Goal: Task Accomplishment & Management: Use online tool/utility

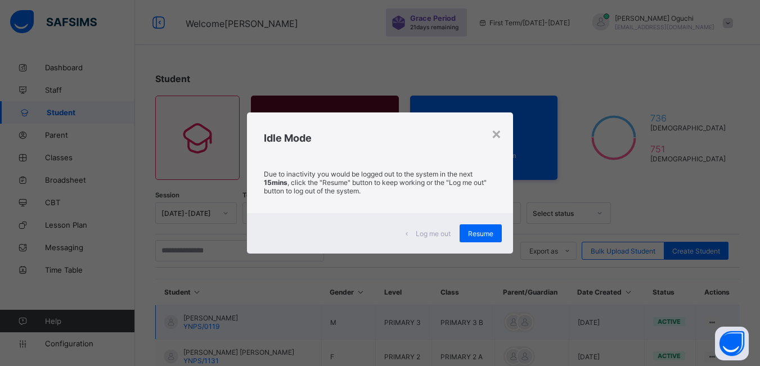
drag, startPoint x: 484, startPoint y: 234, endPoint x: 460, endPoint y: 311, distance: 80.2
click at [483, 236] on span "Resume" at bounding box center [480, 234] width 25 height 8
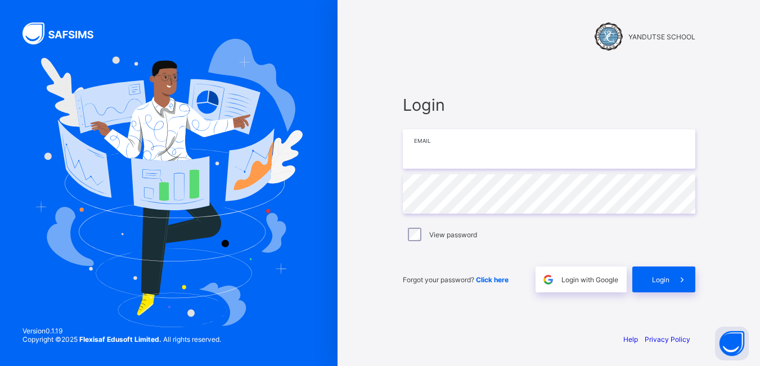
type input "**********"
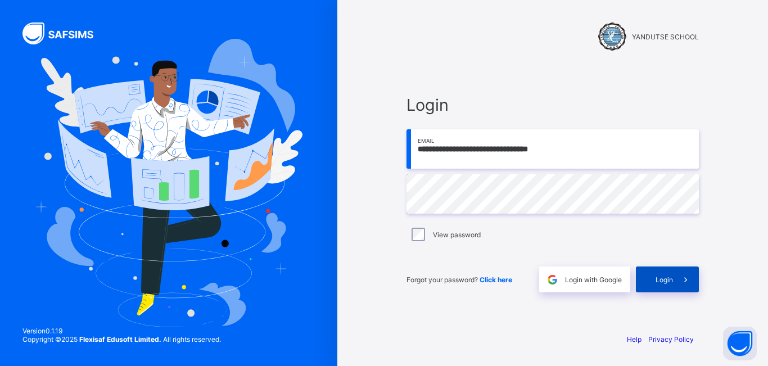
click at [668, 285] on div "Login" at bounding box center [667, 280] width 63 height 26
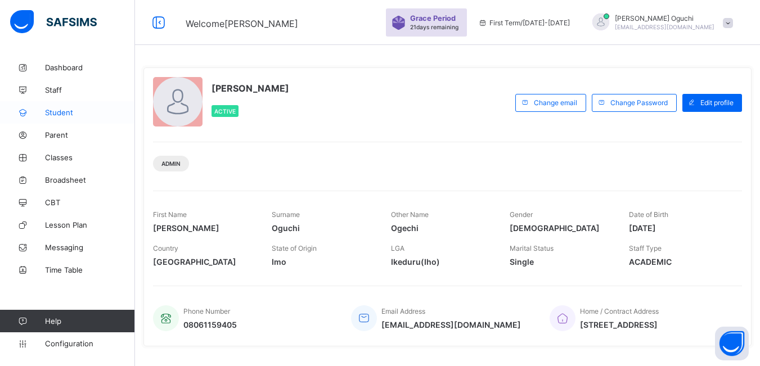
click at [69, 115] on span "Student" at bounding box center [90, 112] width 90 height 9
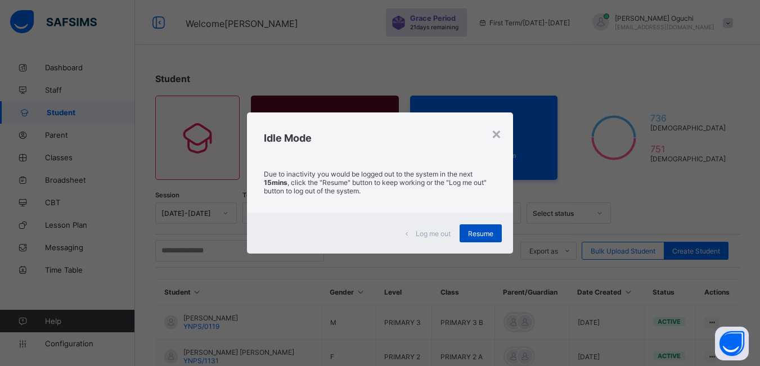
click at [482, 230] on span "Resume" at bounding box center [480, 234] width 25 height 8
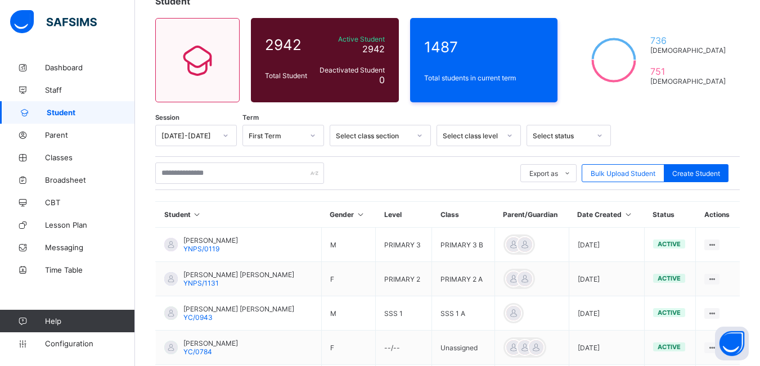
scroll to position [113, 0]
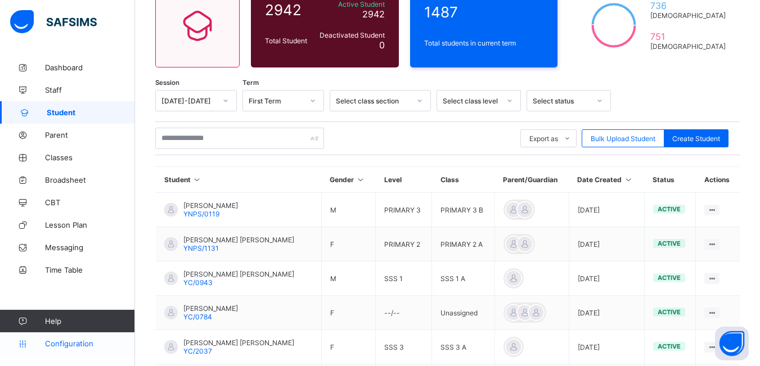
click at [71, 342] on span "Configuration" at bounding box center [89, 343] width 89 height 9
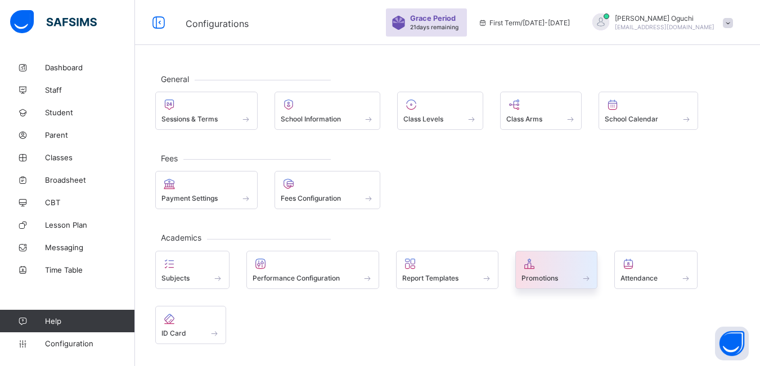
click at [573, 277] on div "Promotions" at bounding box center [557, 278] width 70 height 10
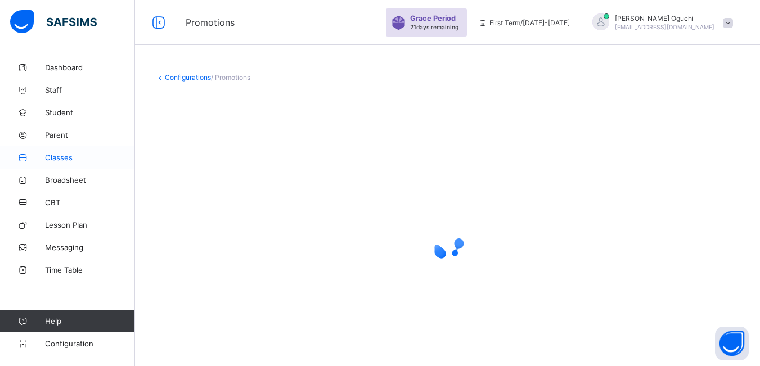
click at [64, 156] on span "Classes" at bounding box center [90, 157] width 90 height 9
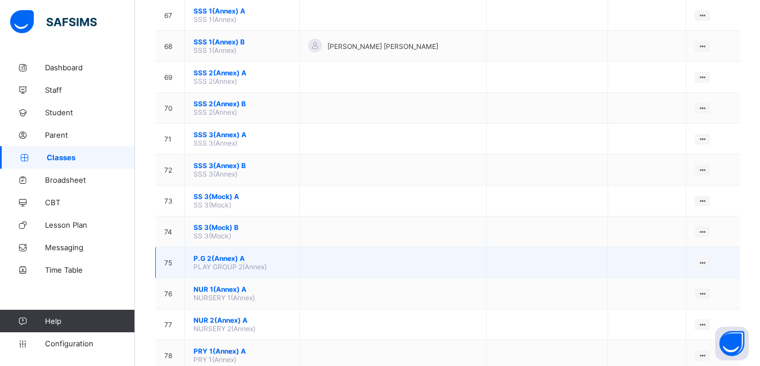
scroll to position [2194, 0]
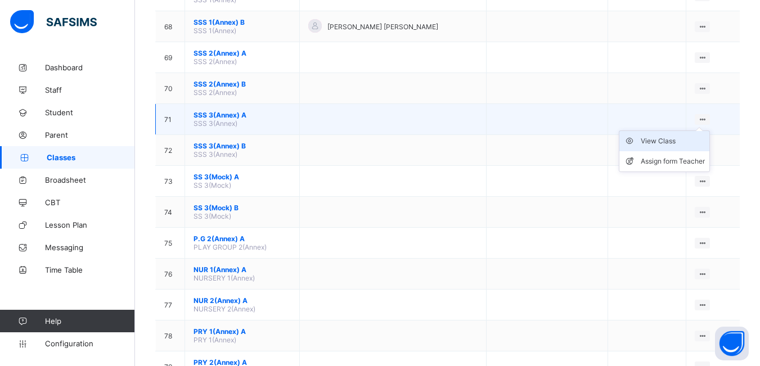
click at [668, 142] on div "View Class" at bounding box center [673, 141] width 64 height 11
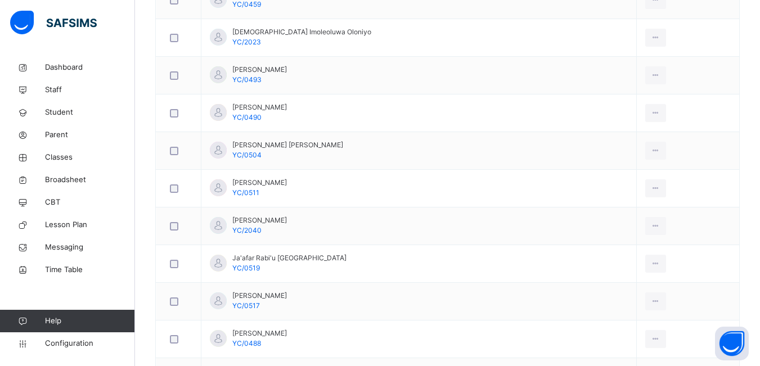
scroll to position [1068, 0]
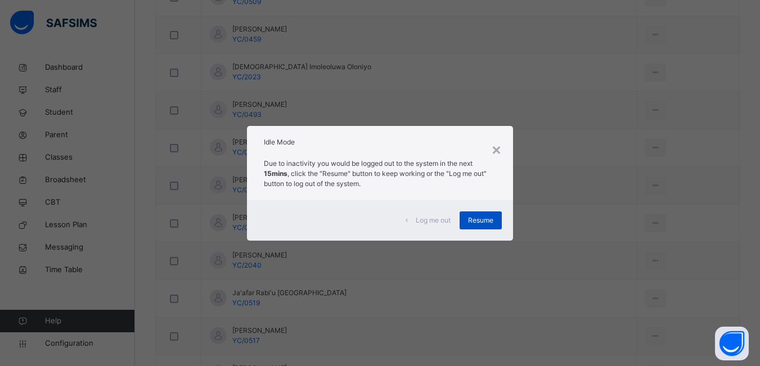
click at [483, 221] on span "Resume" at bounding box center [480, 220] width 25 height 10
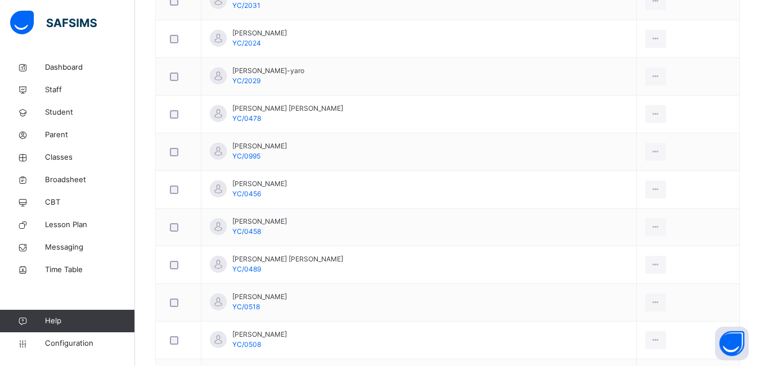
scroll to position [1575, 0]
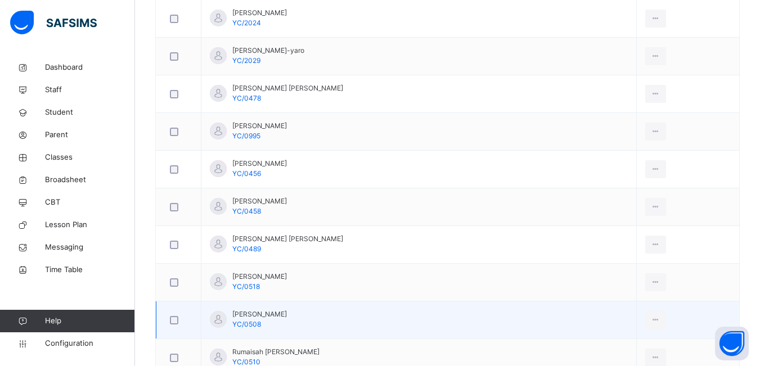
click at [173, 325] on div at bounding box center [179, 320] width 28 height 24
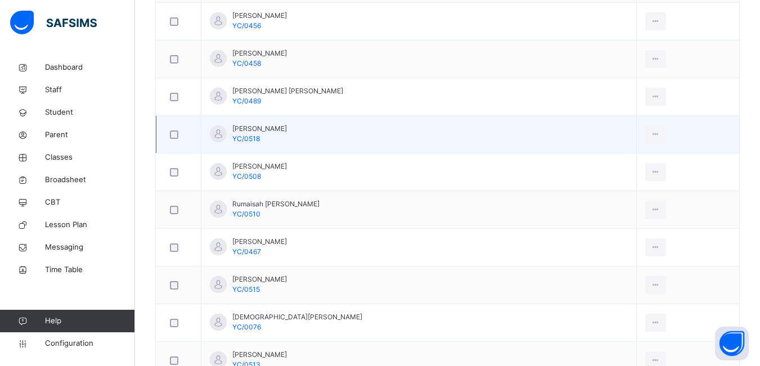
scroll to position [1743, 0]
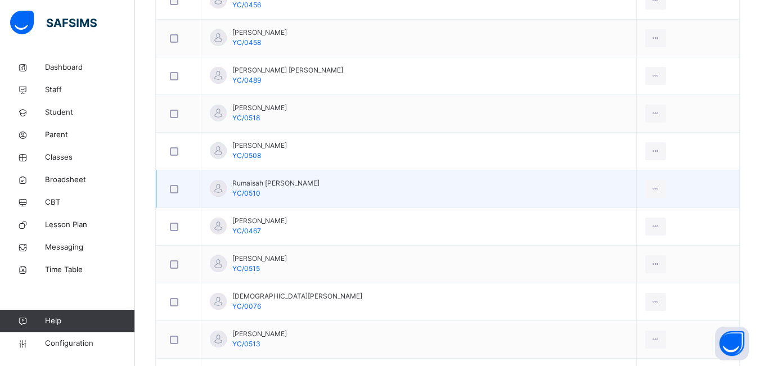
click at [169, 191] on div at bounding box center [179, 189] width 22 height 8
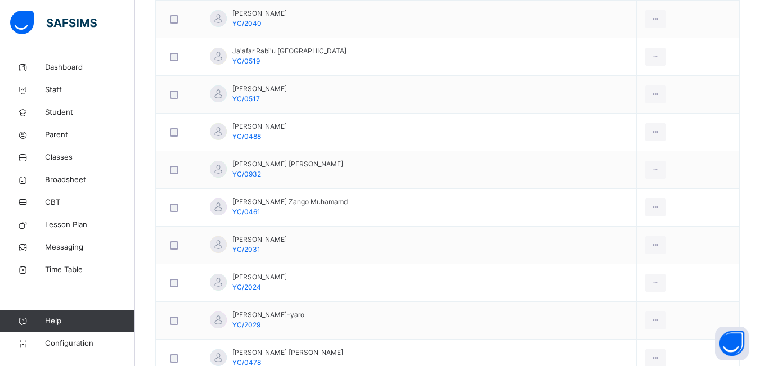
scroll to position [1293, 0]
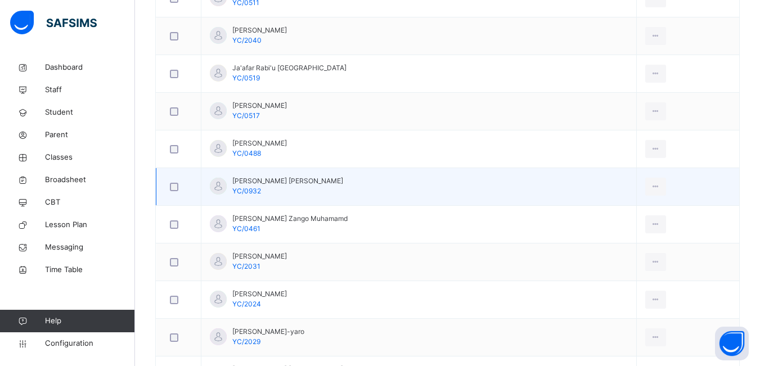
click at [167, 189] on div at bounding box center [179, 187] width 28 height 24
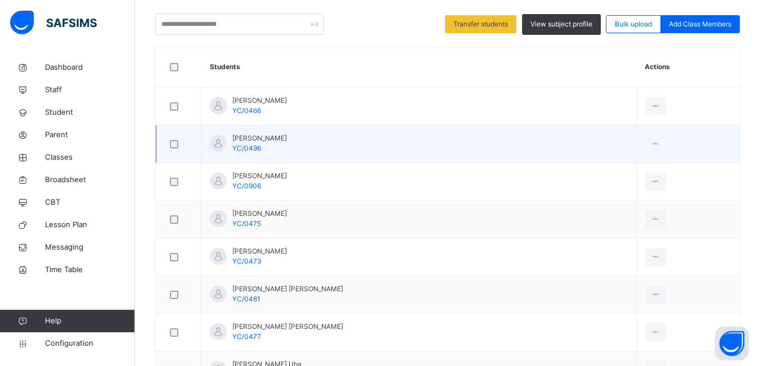
scroll to position [56, 0]
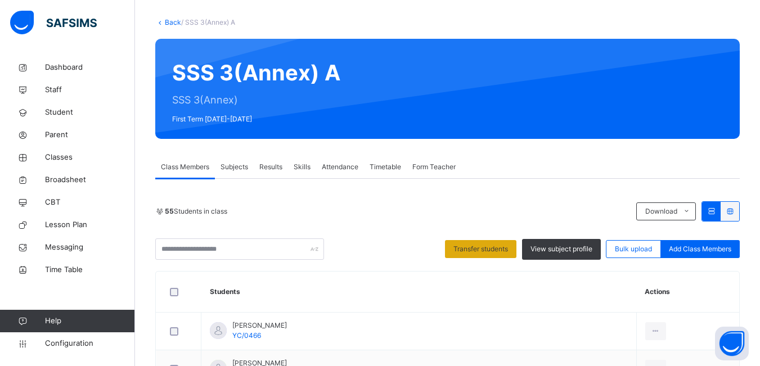
click at [492, 246] on span "Transfer students" at bounding box center [480, 249] width 55 height 10
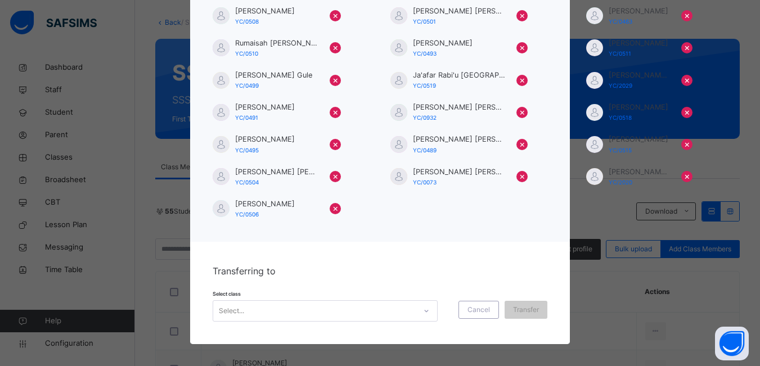
scroll to position [190, 0]
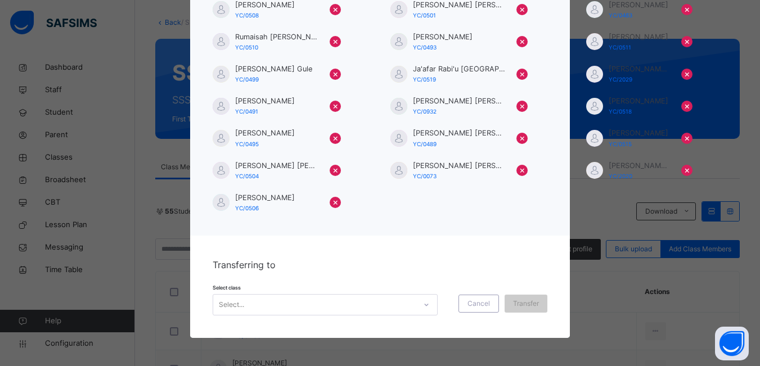
click at [423, 306] on icon at bounding box center [426, 304] width 7 height 11
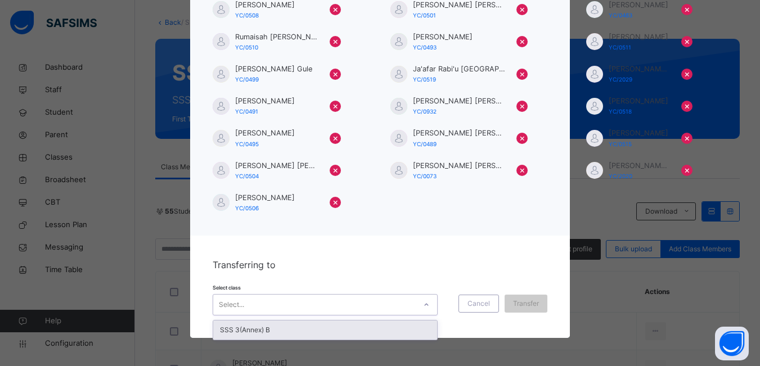
click at [354, 332] on div "SSS 3(Annex) B" at bounding box center [325, 330] width 224 height 19
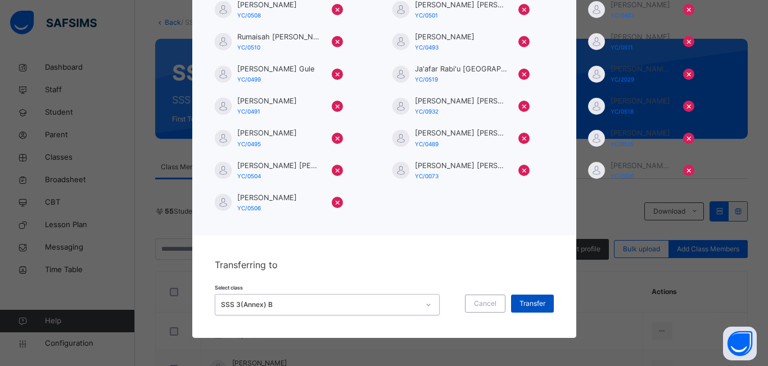
click at [534, 303] on span "Transfer" at bounding box center [533, 304] width 26 height 10
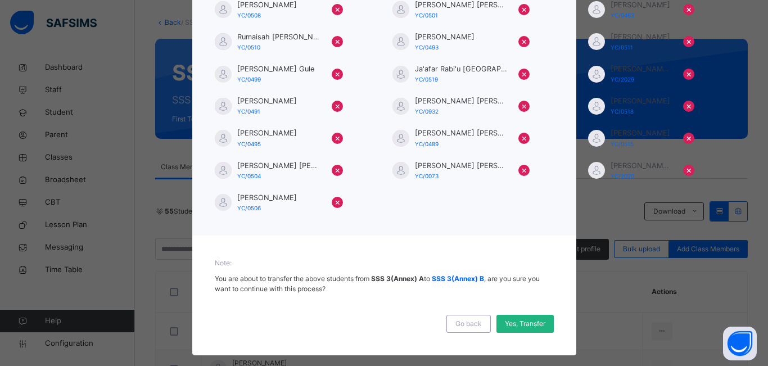
click at [525, 322] on span "Yes, Transfer" at bounding box center [525, 324] width 41 height 10
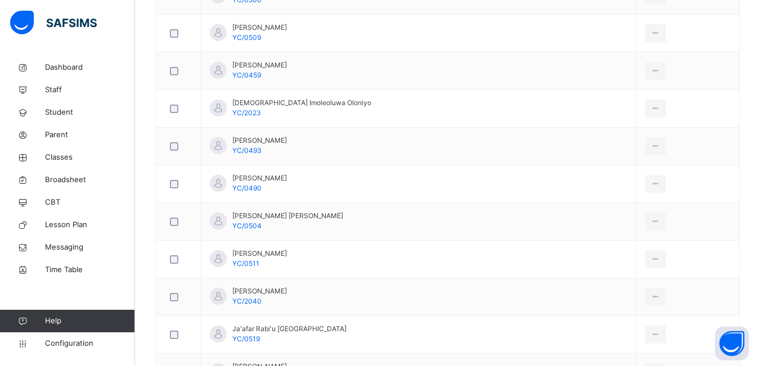
scroll to position [1012, 0]
